Goal: Information Seeking & Learning: Learn about a topic

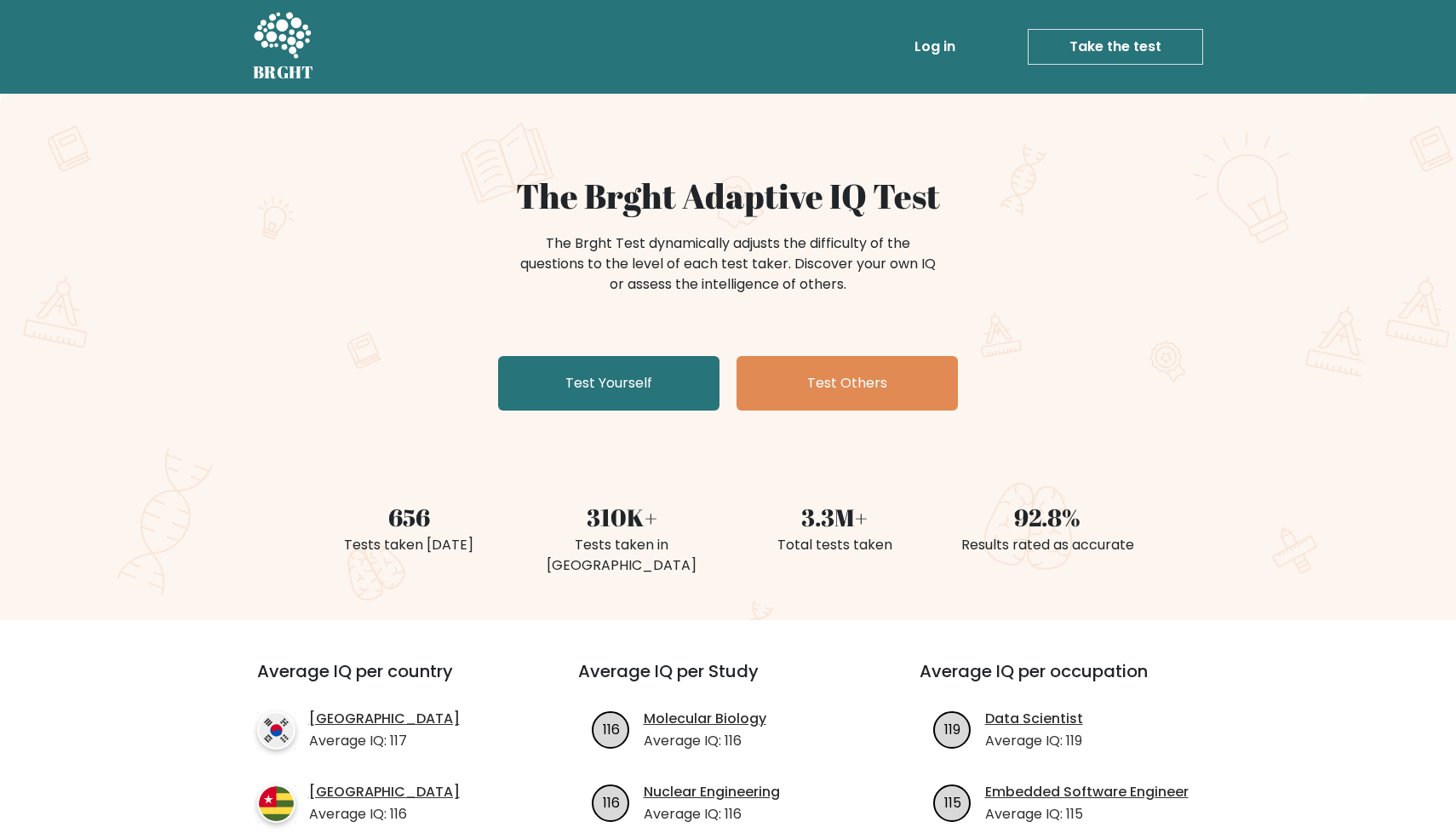
click at [936, 50] on link "Log in" at bounding box center [935, 46] width 54 height 34
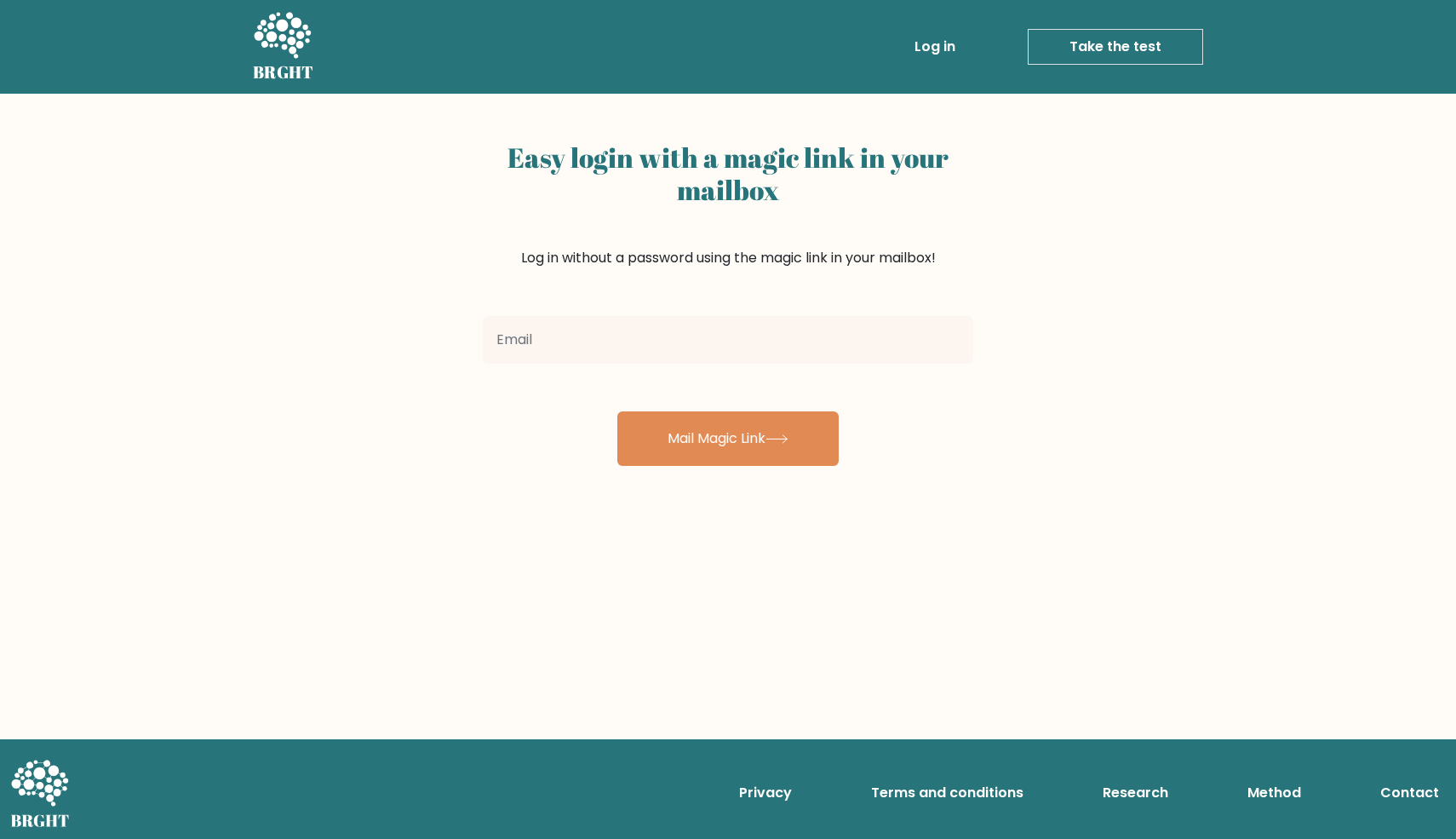
click at [744, 342] on input "email" at bounding box center [728, 340] width 491 height 48
type input "[EMAIL_ADDRESS][DOMAIN_NAME]"
click at [742, 468] on div "Easy login with a magic link in your mailbox Log in without a password using th…" at bounding box center [728, 416] width 1456 height 645
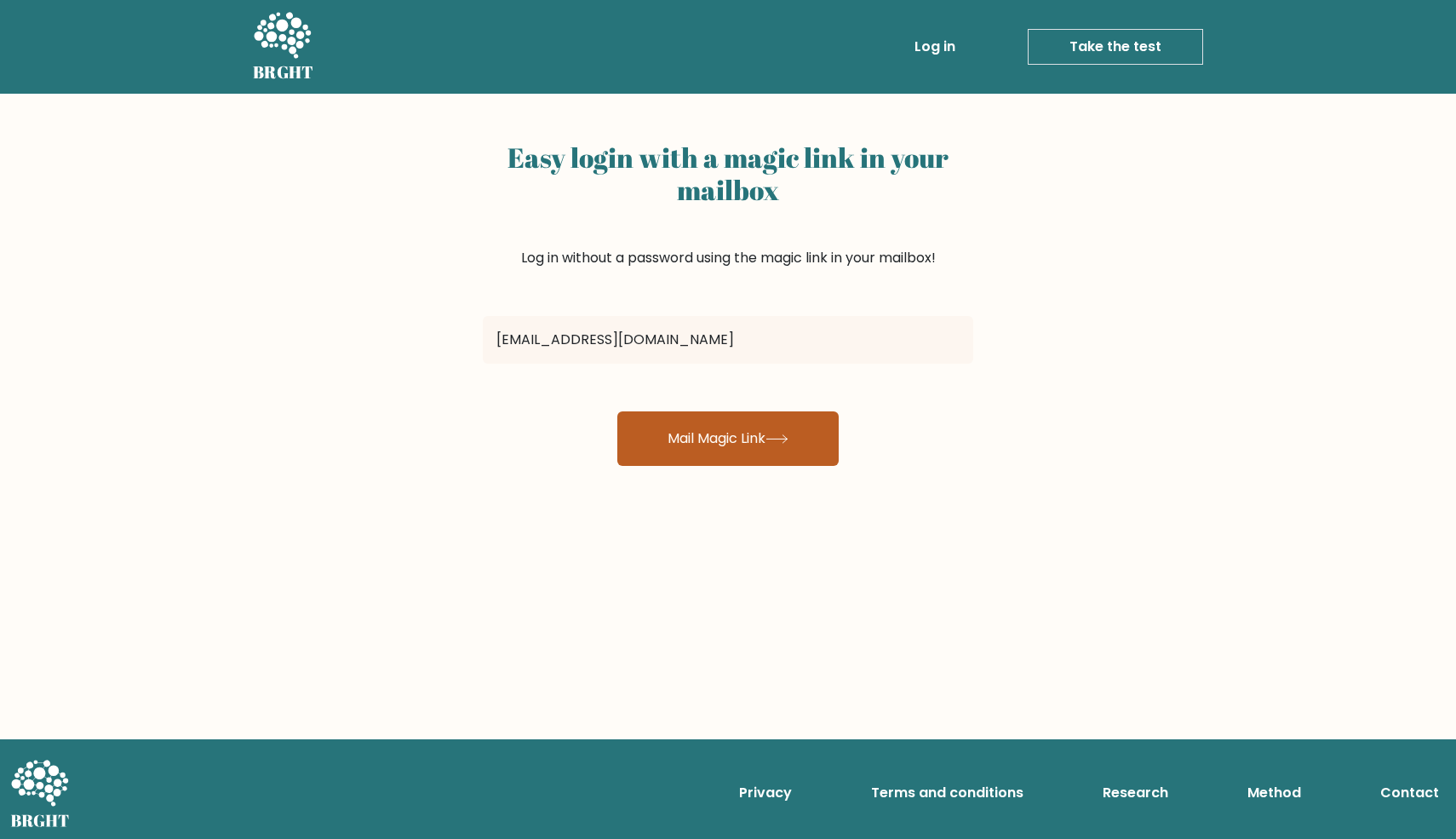
click at [745, 441] on button "Mail Magic Link" at bounding box center [728, 438] width 222 height 54
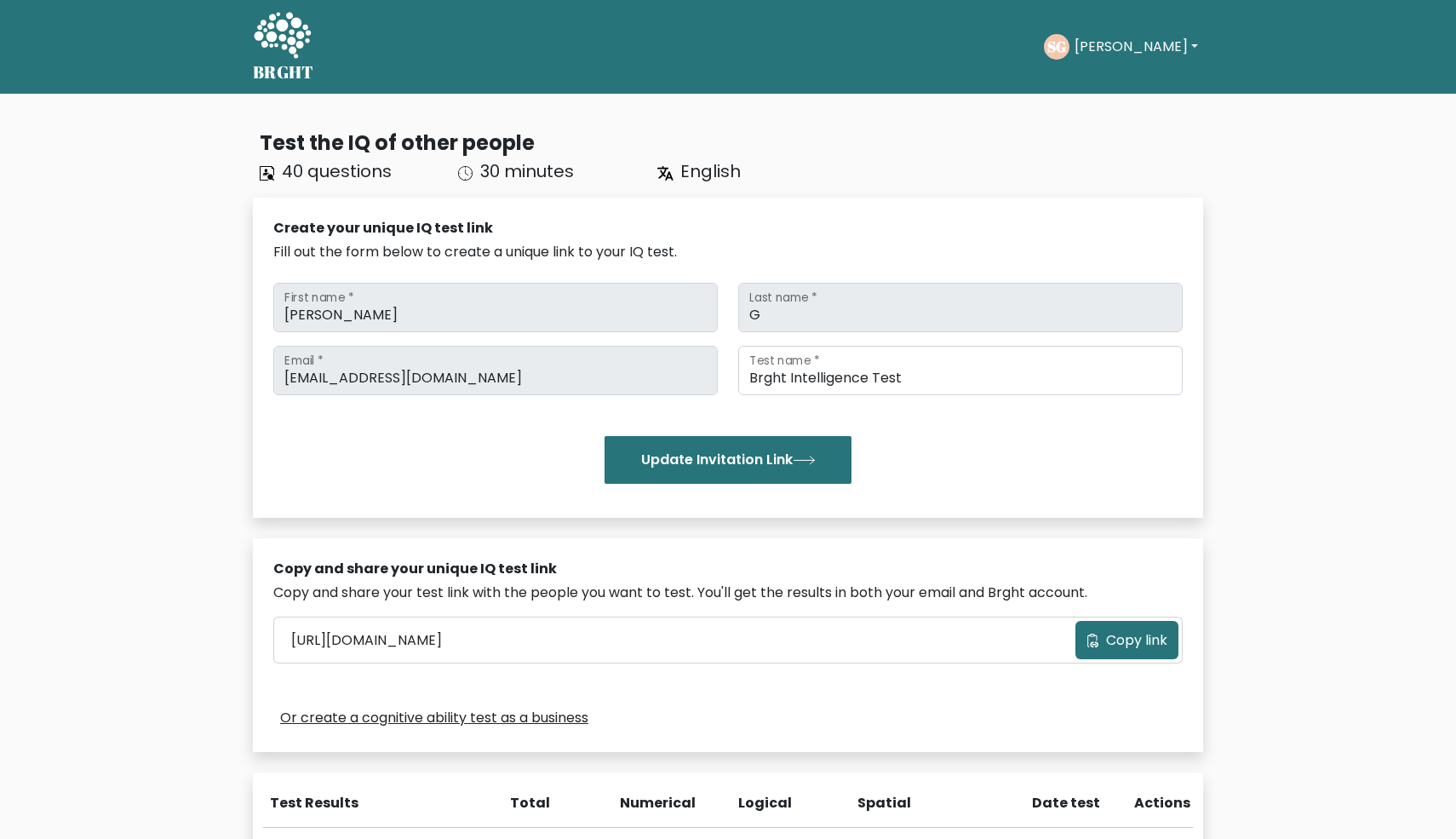
click at [1130, 52] on button "[PERSON_NAME]" at bounding box center [1136, 46] width 134 height 22
click at [1130, 89] on link "Dashboard" at bounding box center [1112, 82] width 134 height 27
click at [1133, 33] on div "[PERSON_NAME] Dashboard Profile Settings Logout" at bounding box center [1123, 46] width 159 height 39
click at [1133, 51] on button "[PERSON_NAME]" at bounding box center [1136, 46] width 134 height 22
click at [1119, 109] on link "Profile" at bounding box center [1112, 109] width 134 height 27
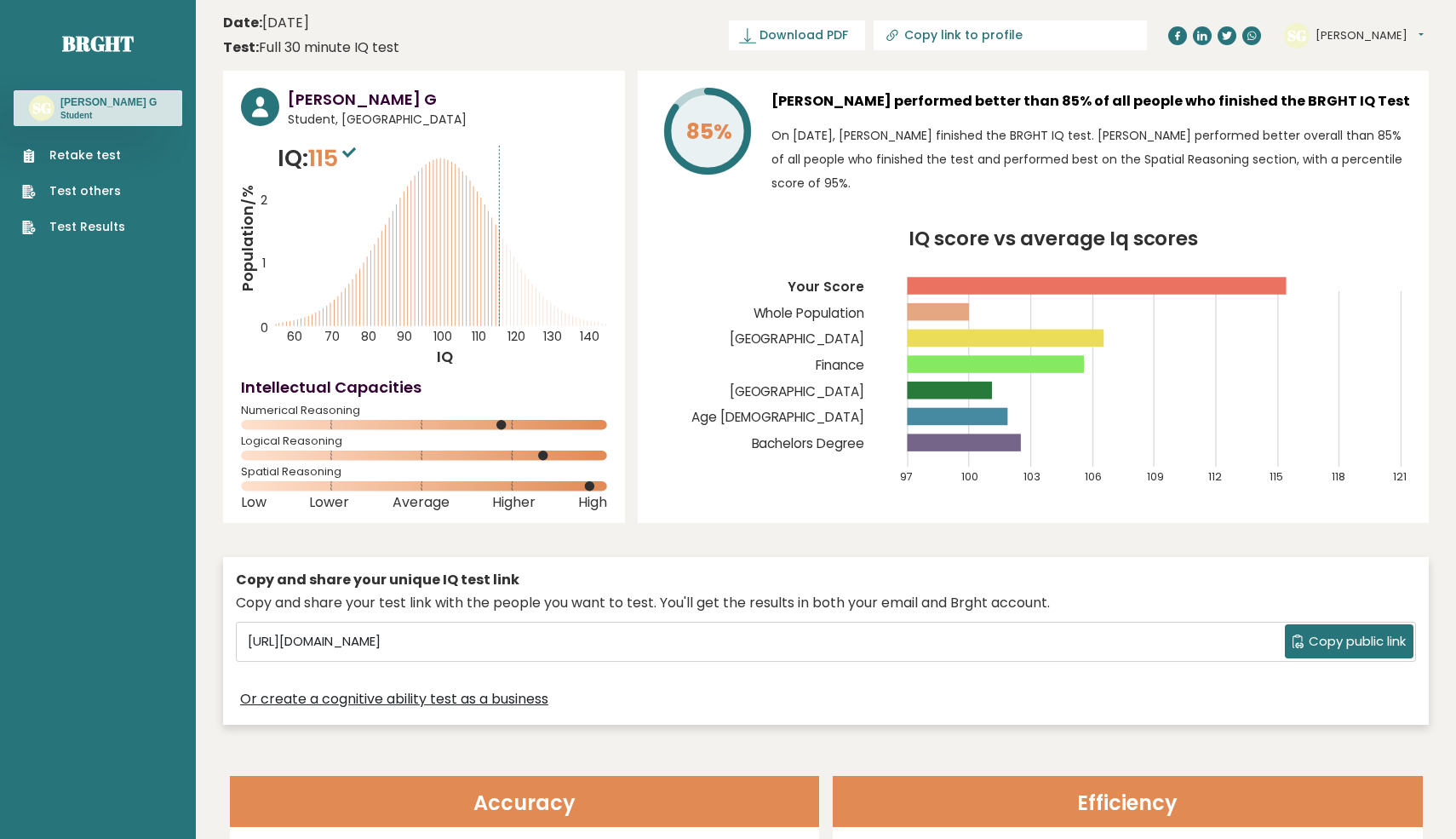
click at [1053, 365] on rect at bounding box center [996, 364] width 177 height 17
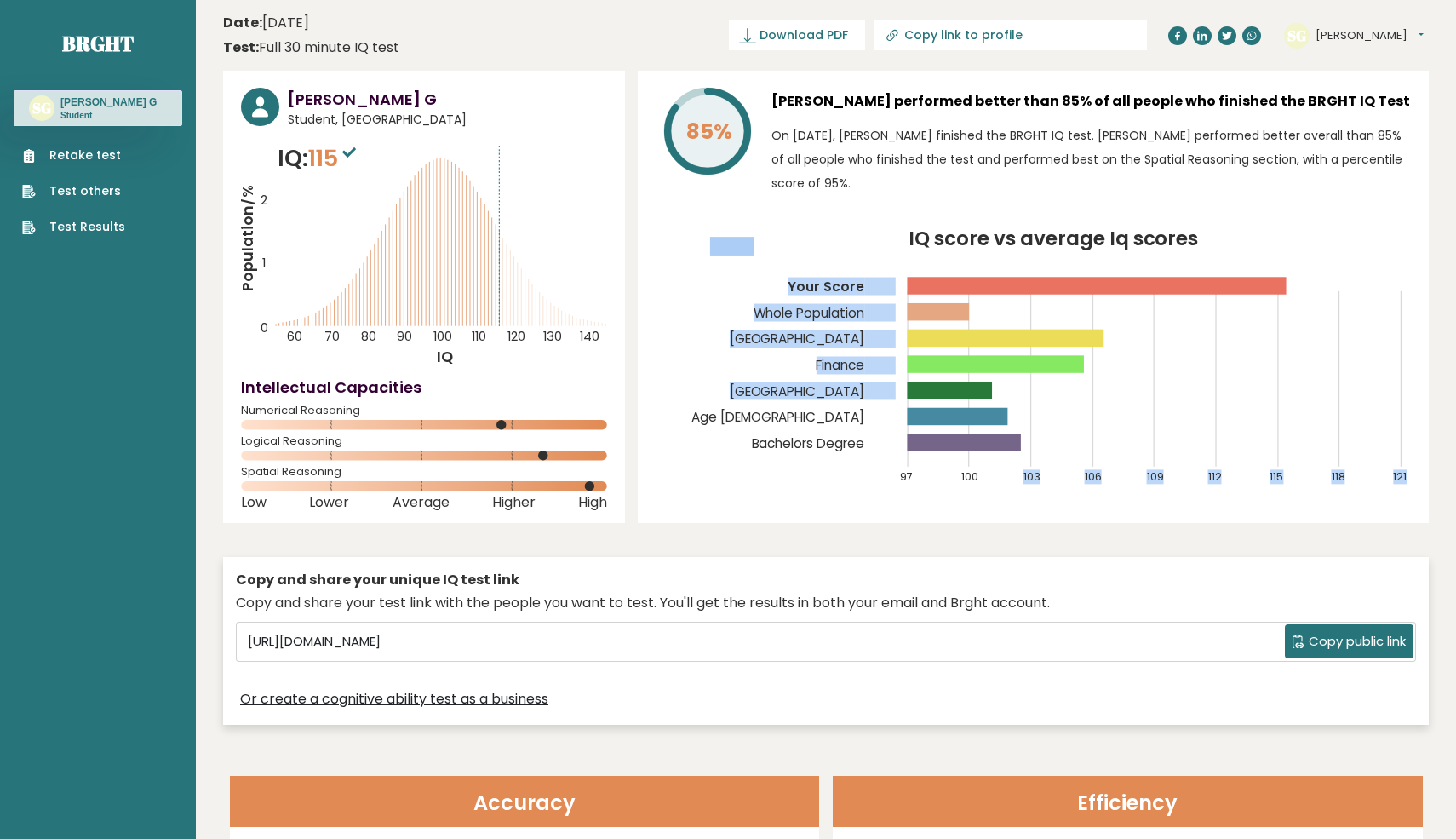
drag, startPoint x: 998, startPoint y: 386, endPoint x: 921, endPoint y: 386, distance: 77.0
click at [921, 386] on icon "IQ score vs average Iq scores 97 100 103 106 109 112 115 118 121 Your Score Who…" at bounding box center [1033, 365] width 755 height 273
click at [877, 387] on text "[GEOGRAPHIC_DATA]" at bounding box center [803, 319] width 186 height 162
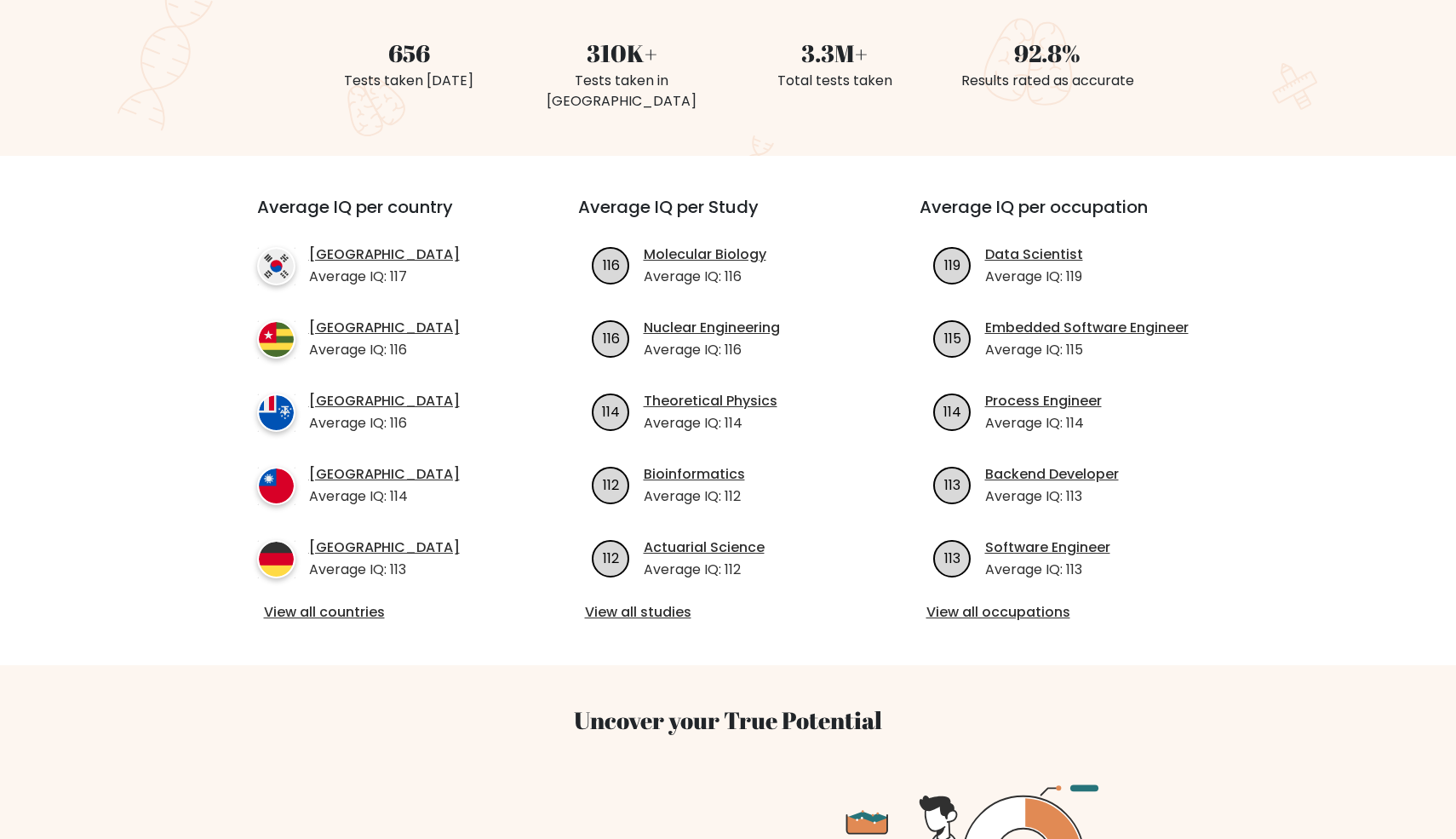
scroll to position [435, 0]
